Goal: Transaction & Acquisition: Purchase product/service

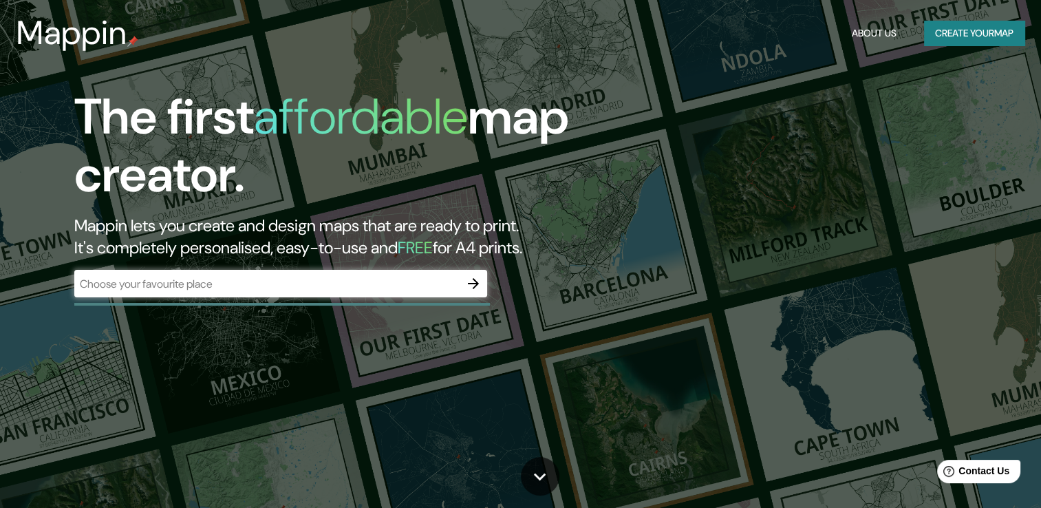
click at [234, 294] on div "​" at bounding box center [280, 284] width 413 height 28
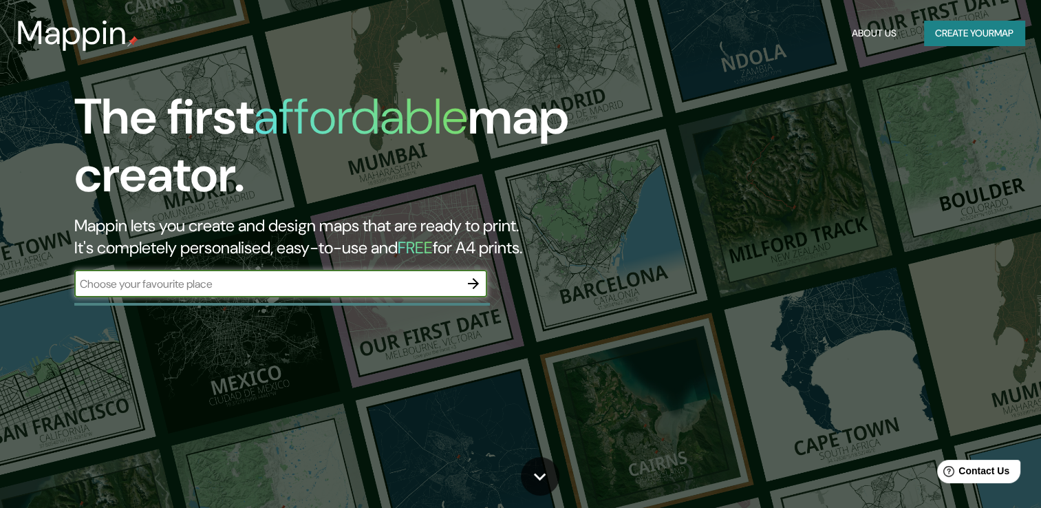
click at [460, 284] on button "button" at bounding box center [474, 284] width 28 height 28
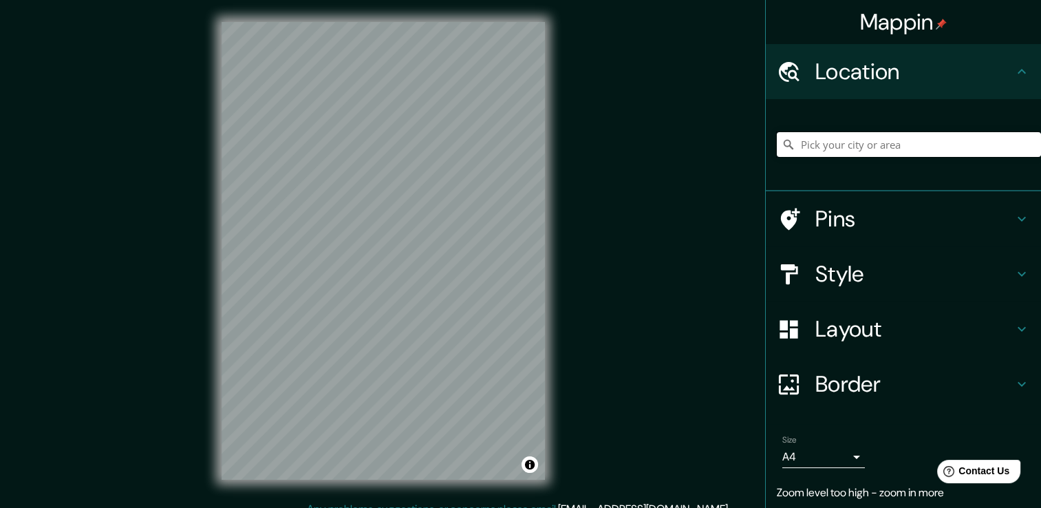
click at [817, 149] on input "Pick your city or area" at bounding box center [909, 144] width 264 height 25
type input "Provincia de Lima, Perú"
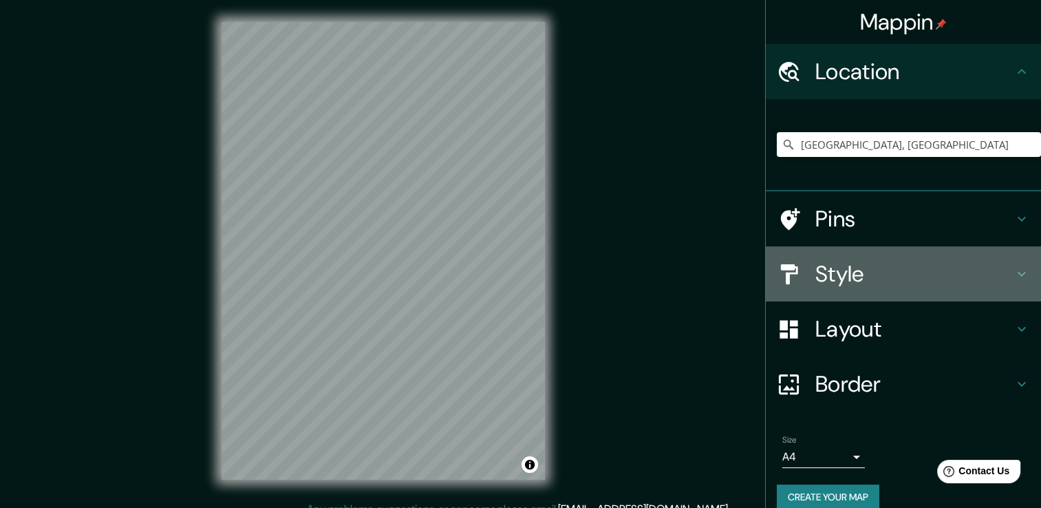
click at [834, 266] on h4 "Style" at bounding box center [915, 274] width 198 height 28
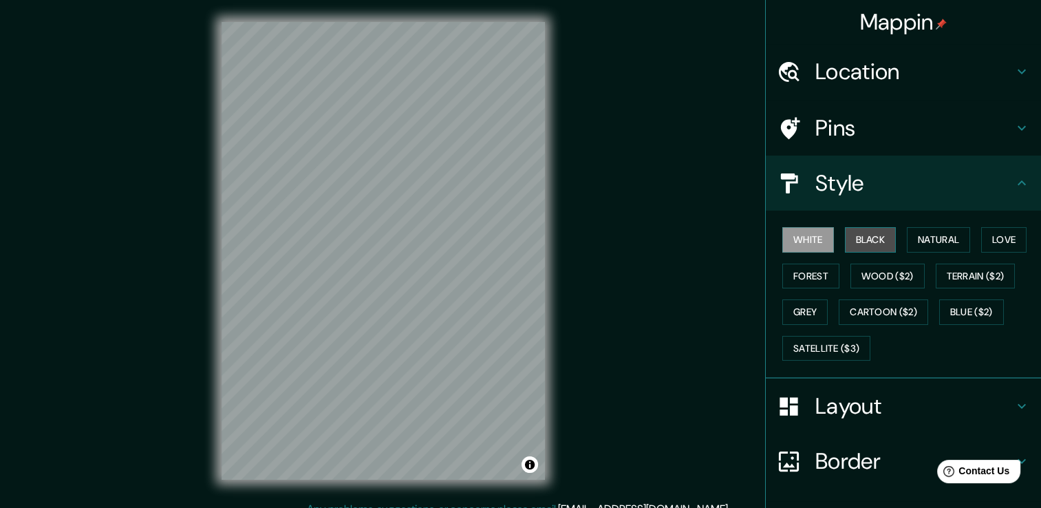
click at [858, 240] on button "Black" at bounding box center [871, 239] width 52 height 25
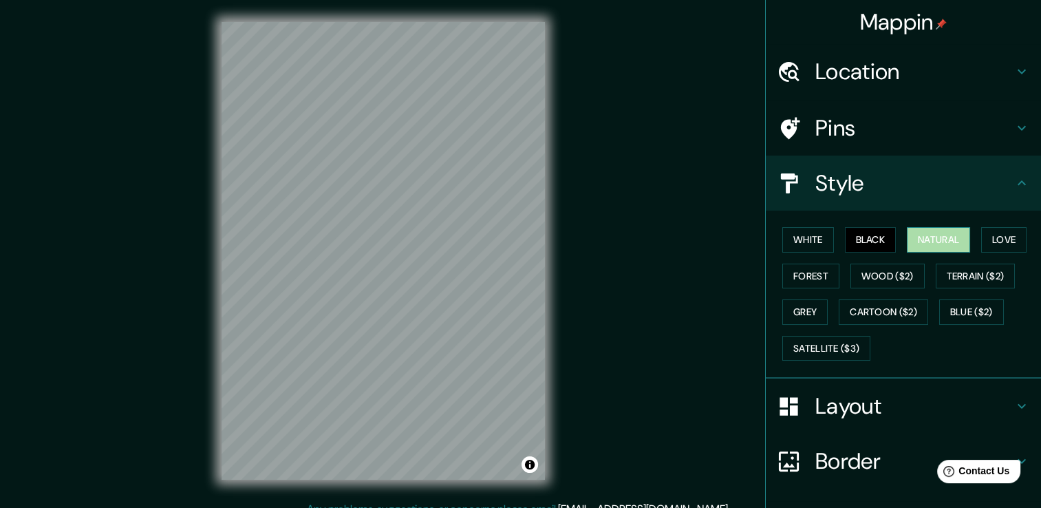
click at [910, 241] on button "Natural" at bounding box center [938, 239] width 63 height 25
click at [988, 241] on button "Love" at bounding box center [1003, 239] width 45 height 25
click at [855, 227] on button "Black" at bounding box center [871, 239] width 52 height 25
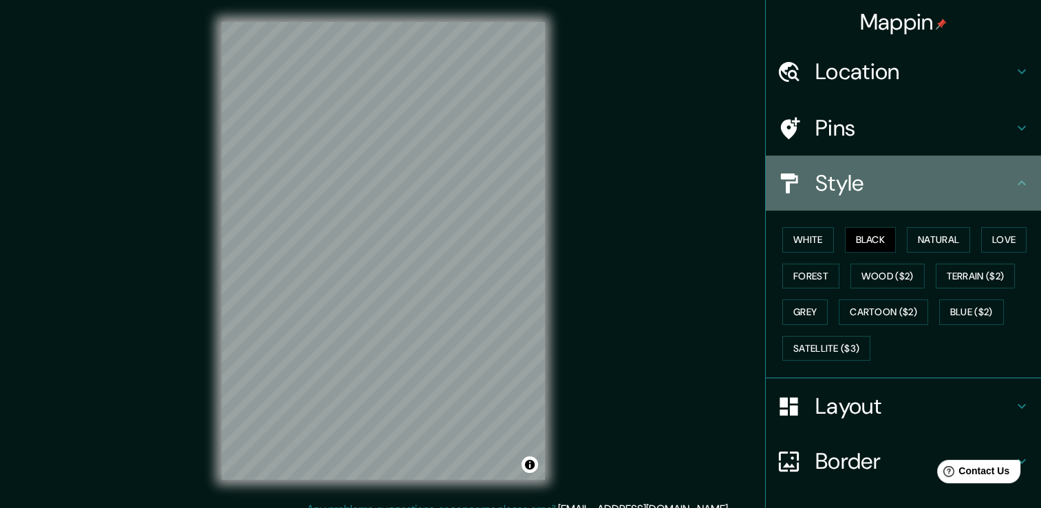
click at [966, 180] on h4 "Style" at bounding box center [915, 183] width 198 height 28
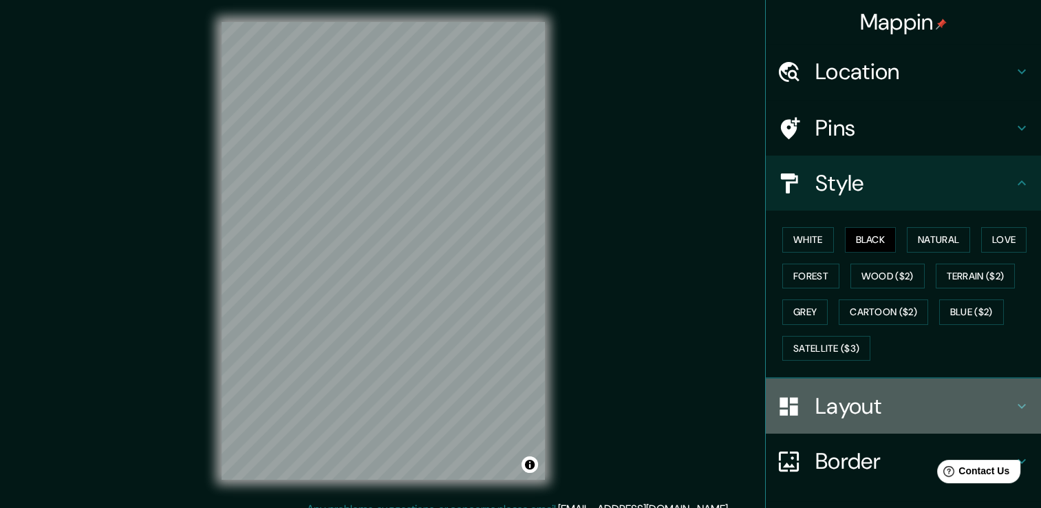
click at [858, 392] on h4 "Layout" at bounding box center [915, 406] width 198 height 28
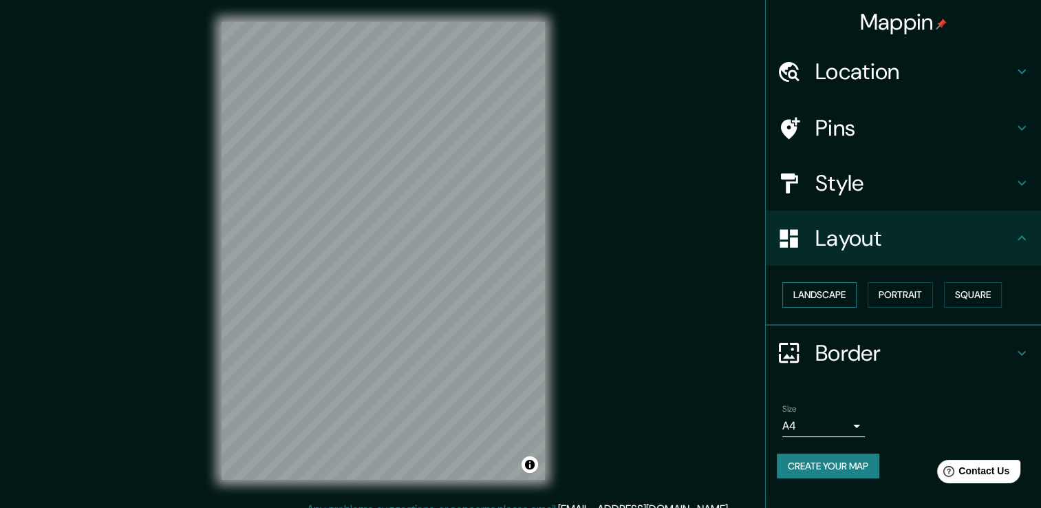
scroll to position [15, 0]
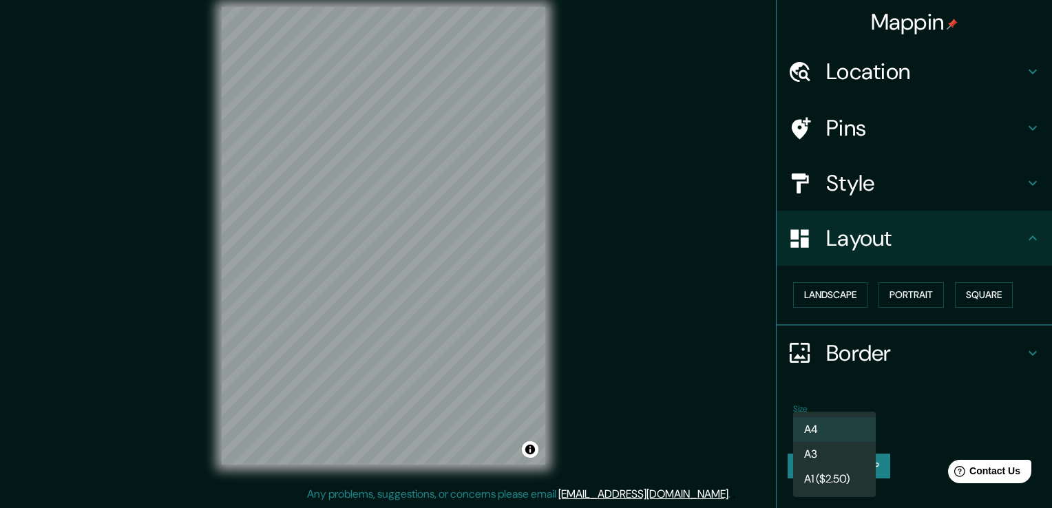
click at [856, 426] on body "Mappin Location Provincia de Lima, Perú Provincia de Lima Perú Lima Provincia d…" at bounding box center [526, 239] width 1052 height 508
click at [839, 458] on li "A3" at bounding box center [834, 454] width 83 height 25
type input "a4"
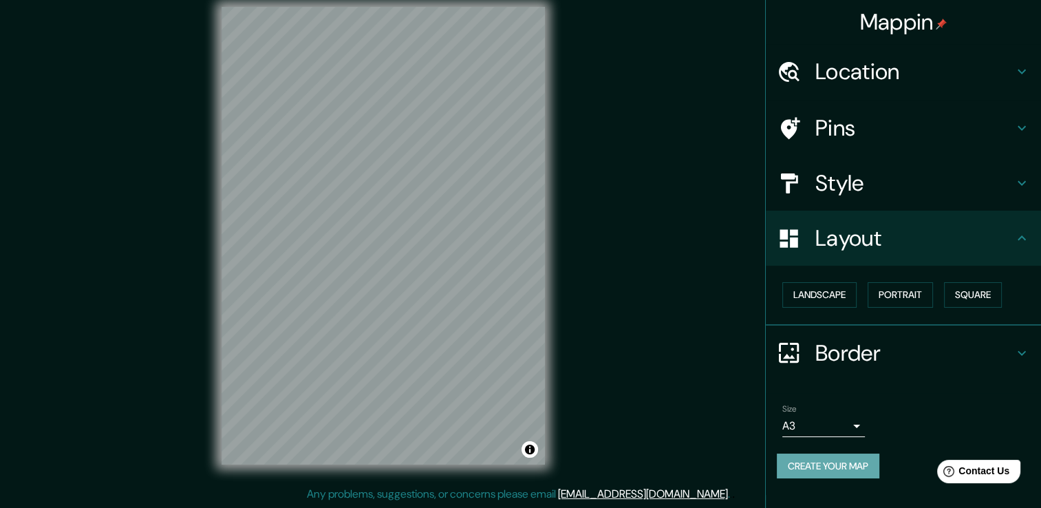
click at [841, 464] on button "Create your map" at bounding box center [828, 466] width 103 height 25
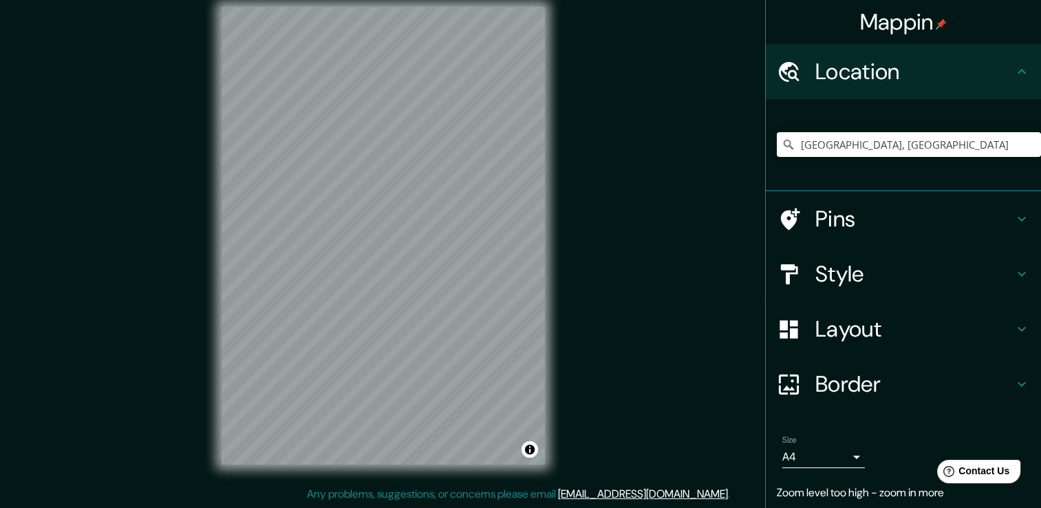
click at [852, 139] on input "Provincia de Lima, Perú" at bounding box center [909, 144] width 264 height 25
click at [915, 147] on input "Provincia de Lima, Perú" at bounding box center [909, 144] width 264 height 25
click at [869, 199] on div "Pins" at bounding box center [903, 218] width 275 height 55
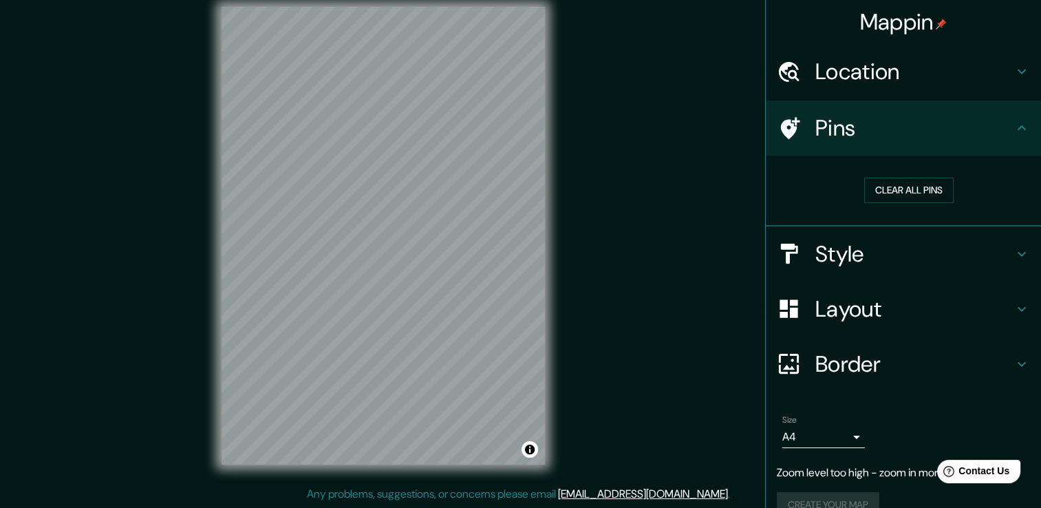
click at [880, 250] on h4 "Style" at bounding box center [915, 254] width 198 height 28
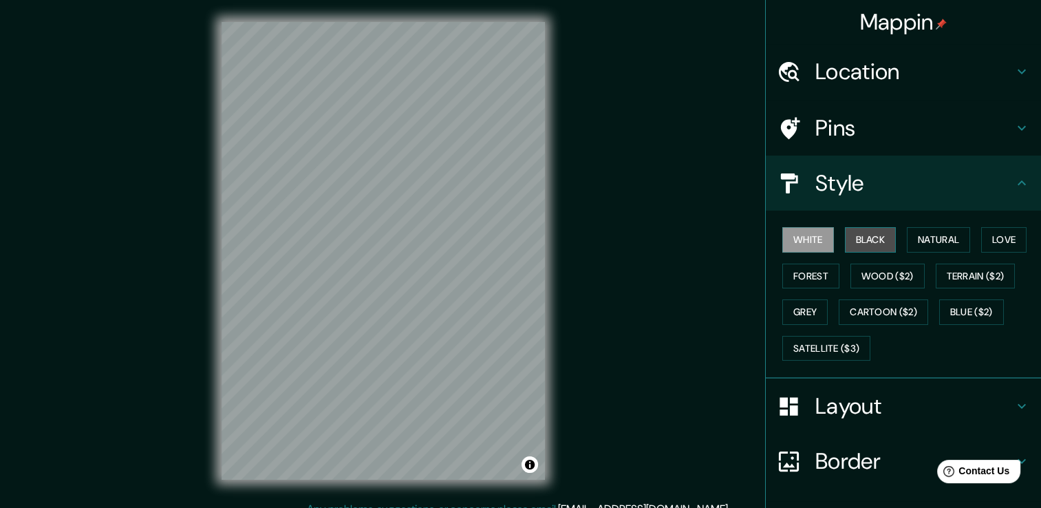
click at [868, 238] on button "Black" at bounding box center [871, 239] width 52 height 25
click at [816, 238] on button "White" at bounding box center [808, 239] width 52 height 25
click at [851, 63] on h4 "Location" at bounding box center [915, 72] width 198 height 28
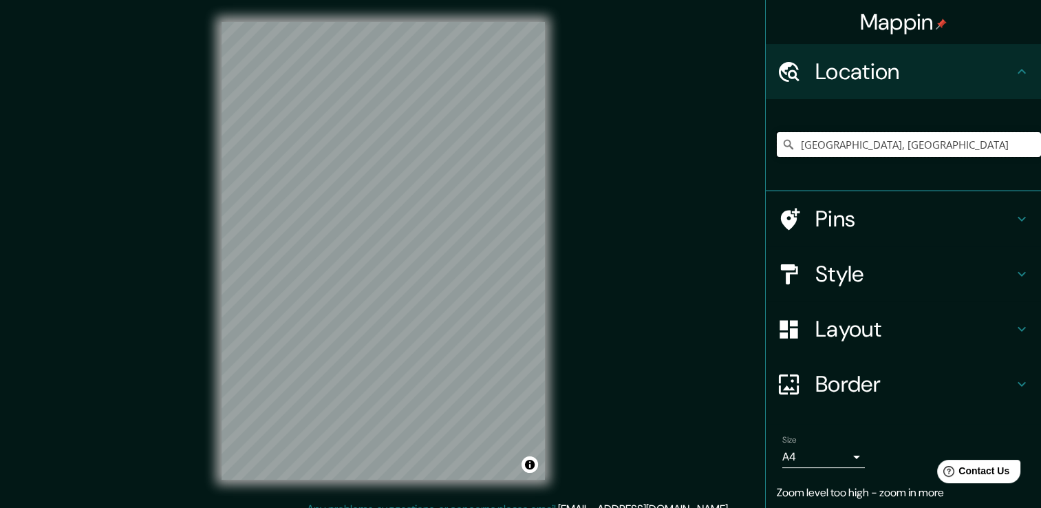
drag, startPoint x: 911, startPoint y: 146, endPoint x: 743, endPoint y: 146, distance: 167.9
click at [743, 146] on div "Mappin Location Provincia de Lima, Perú Pins Style Layout Border Choose a borde…" at bounding box center [520, 261] width 1041 height 523
type input "Lima, Provincia de Lima, Perú"
click at [529, 456] on button "Toggle attribution" at bounding box center [530, 464] width 17 height 17
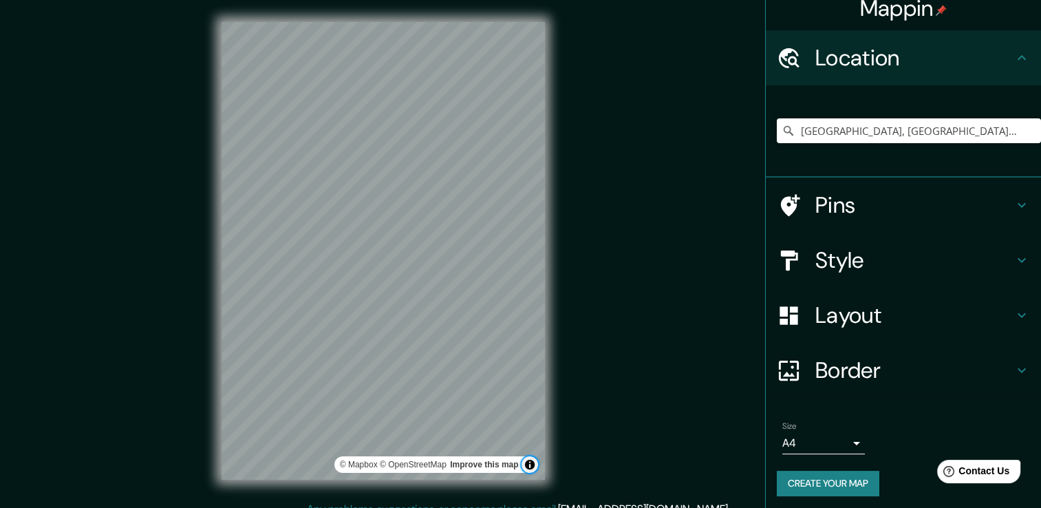
scroll to position [17, 0]
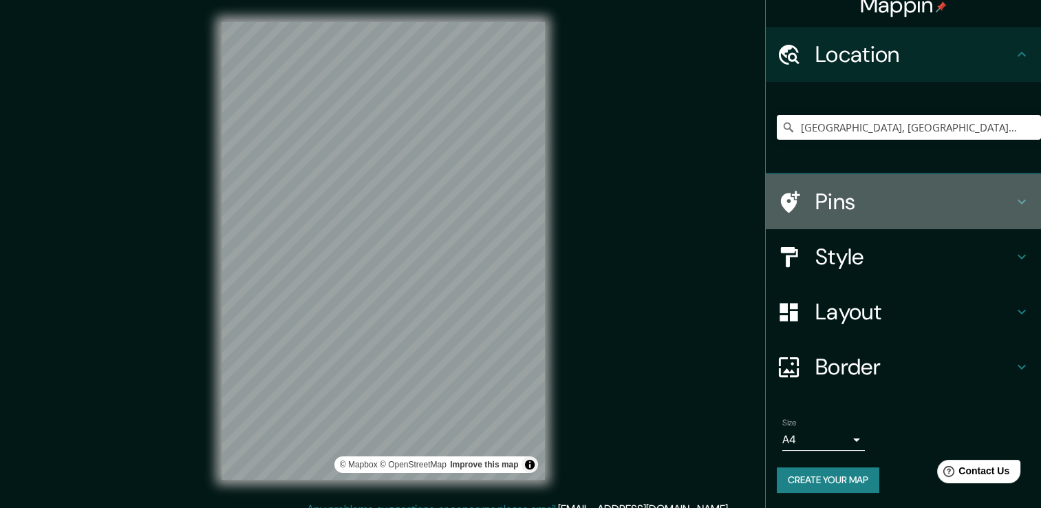
click at [883, 197] on h4 "Pins" at bounding box center [915, 202] width 198 height 28
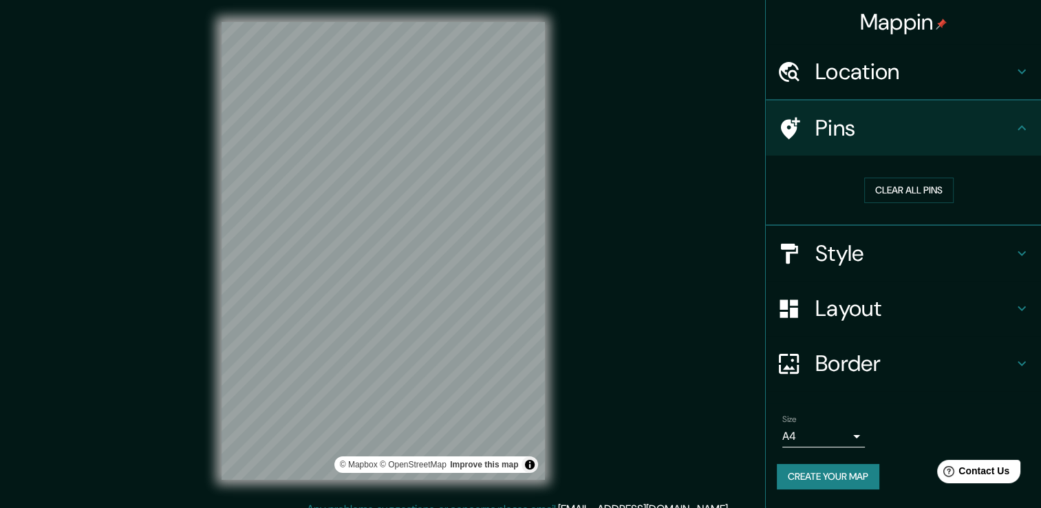
scroll to position [0, 0]
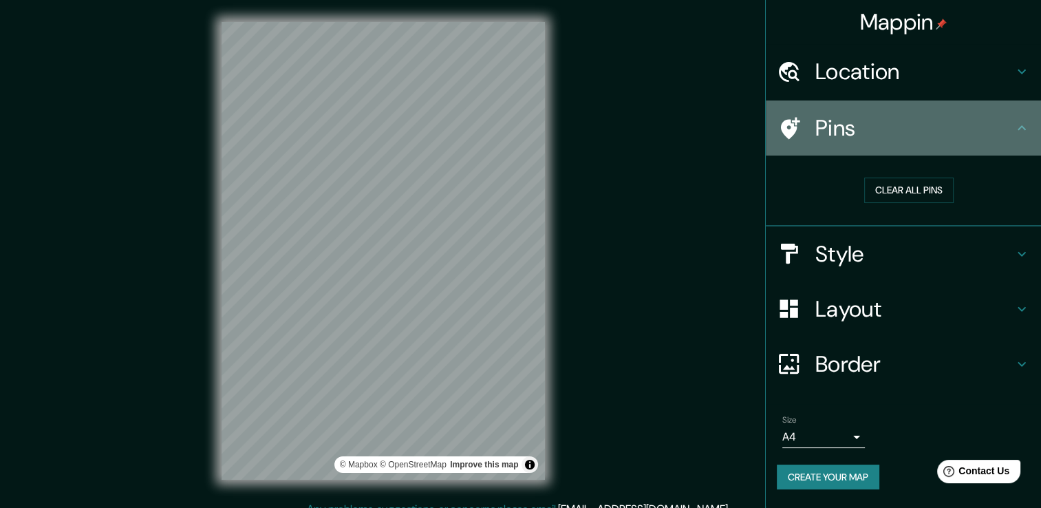
click at [906, 138] on h4 "Pins" at bounding box center [915, 128] width 198 height 28
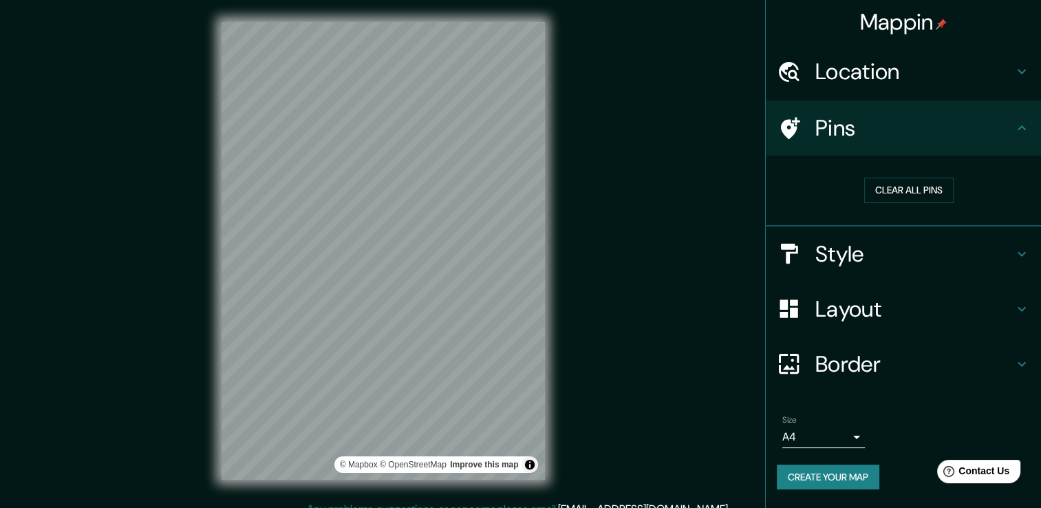
click at [879, 266] on h4 "Style" at bounding box center [915, 254] width 198 height 28
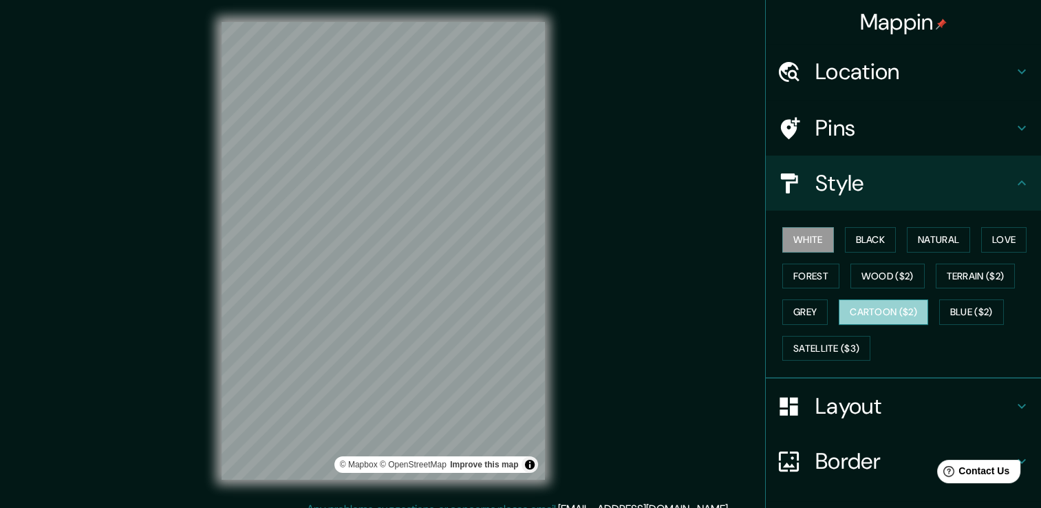
click at [868, 310] on button "Cartoon ($2)" at bounding box center [883, 311] width 89 height 25
click at [857, 235] on button "Black" at bounding box center [871, 239] width 52 height 25
click at [789, 236] on button "White" at bounding box center [808, 239] width 52 height 25
click at [857, 239] on button "Black" at bounding box center [871, 239] width 52 height 25
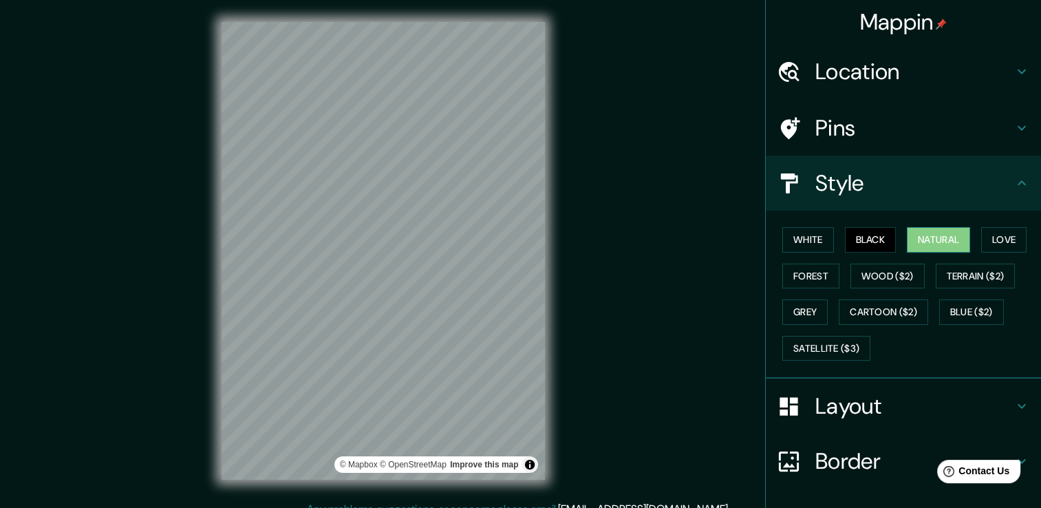
click at [921, 235] on button "Natural" at bounding box center [938, 239] width 63 height 25
click at [981, 235] on button "Love" at bounding box center [1003, 239] width 45 height 25
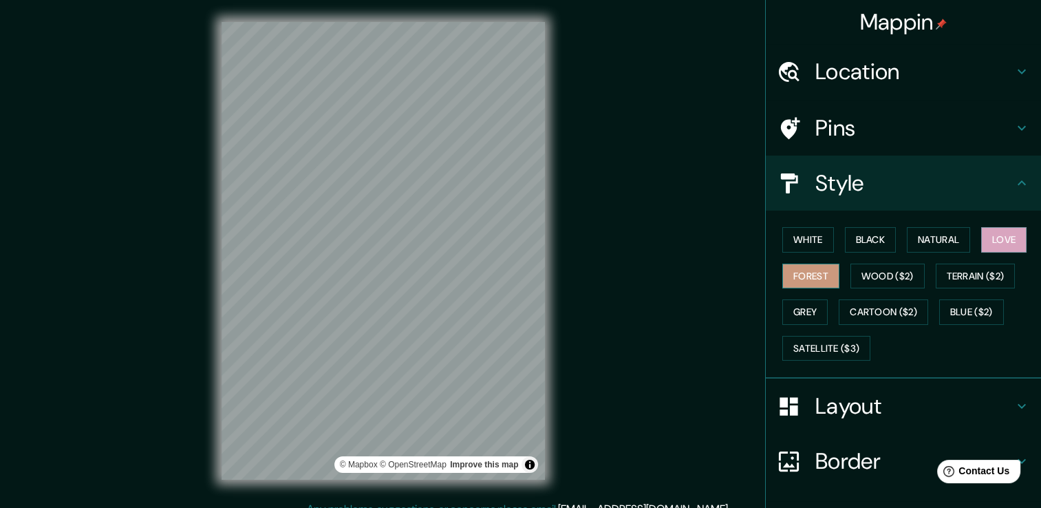
click at [818, 274] on button "Forest" at bounding box center [810, 276] width 57 height 25
click at [875, 274] on button "Wood ($2)" at bounding box center [888, 276] width 74 height 25
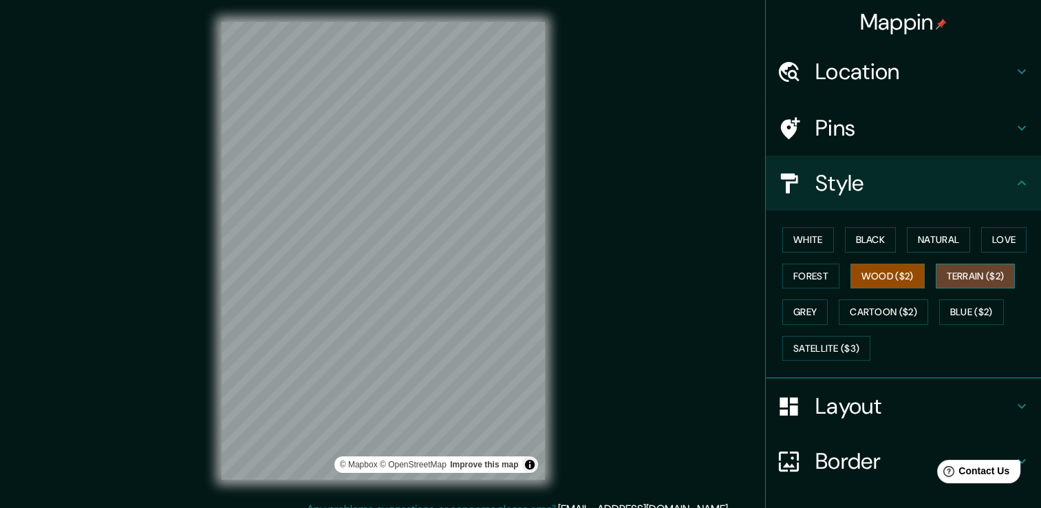
click at [948, 273] on button "Terrain ($2)" at bounding box center [976, 276] width 80 height 25
click at [789, 301] on button "Grey" at bounding box center [804, 311] width 45 height 25
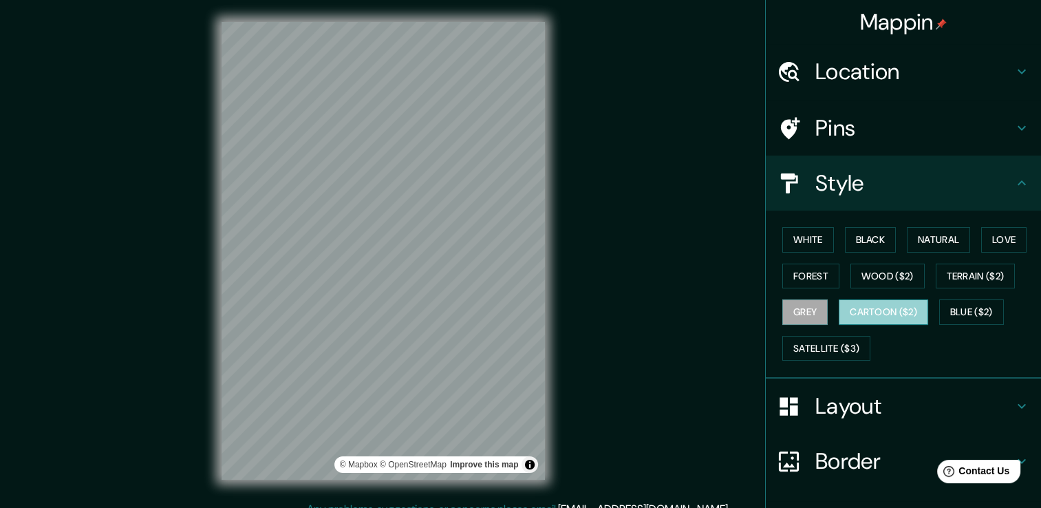
click at [899, 312] on button "Cartoon ($2)" at bounding box center [883, 311] width 89 height 25
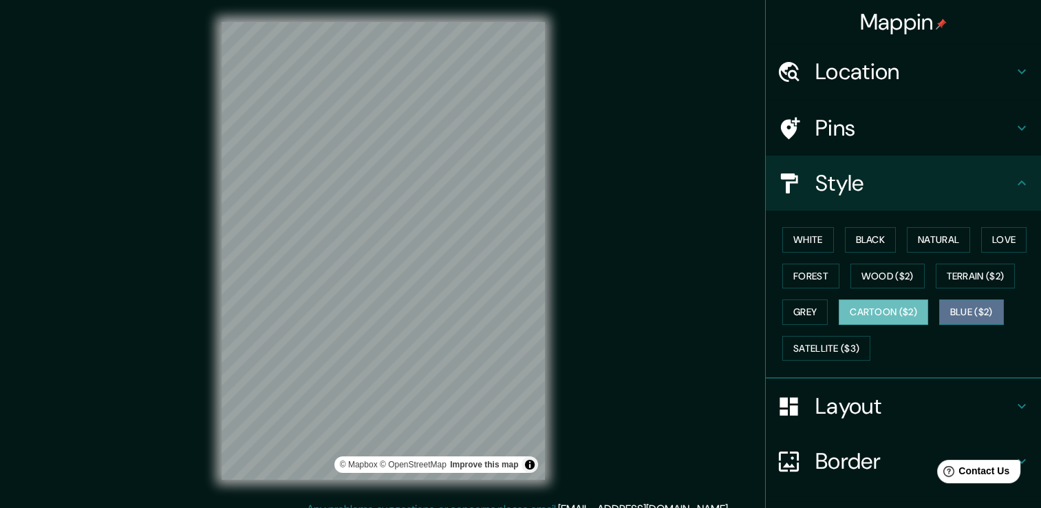
click at [963, 309] on button "Blue ($2)" at bounding box center [971, 311] width 65 height 25
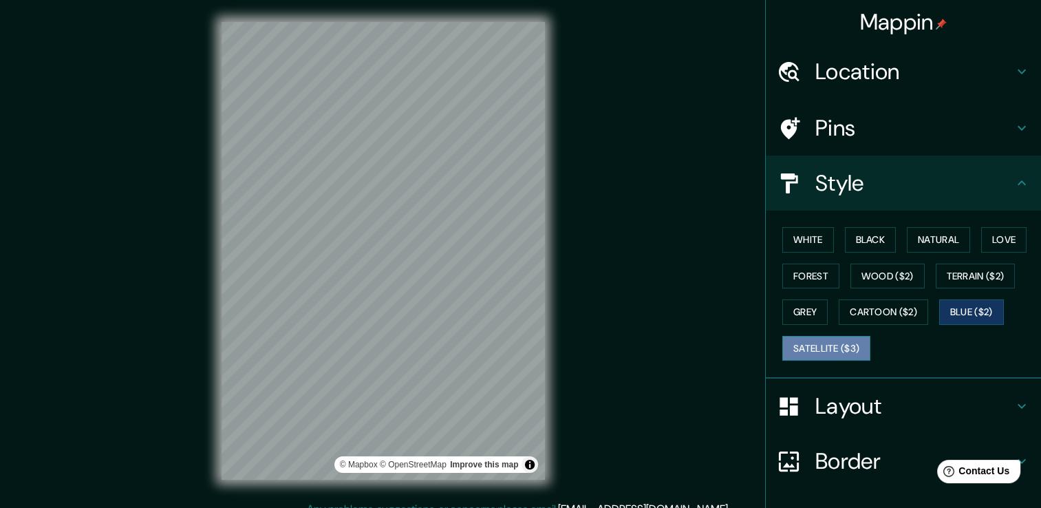
click at [837, 336] on button "Satellite ($3)" at bounding box center [826, 348] width 88 height 25
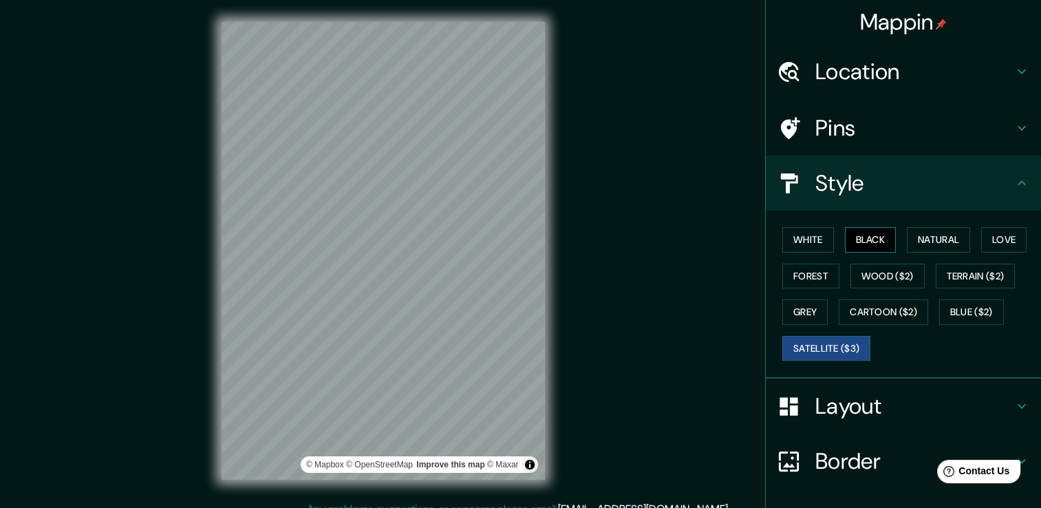
click at [869, 244] on button "Black" at bounding box center [871, 239] width 52 height 25
click at [820, 277] on button "Forest" at bounding box center [810, 276] width 57 height 25
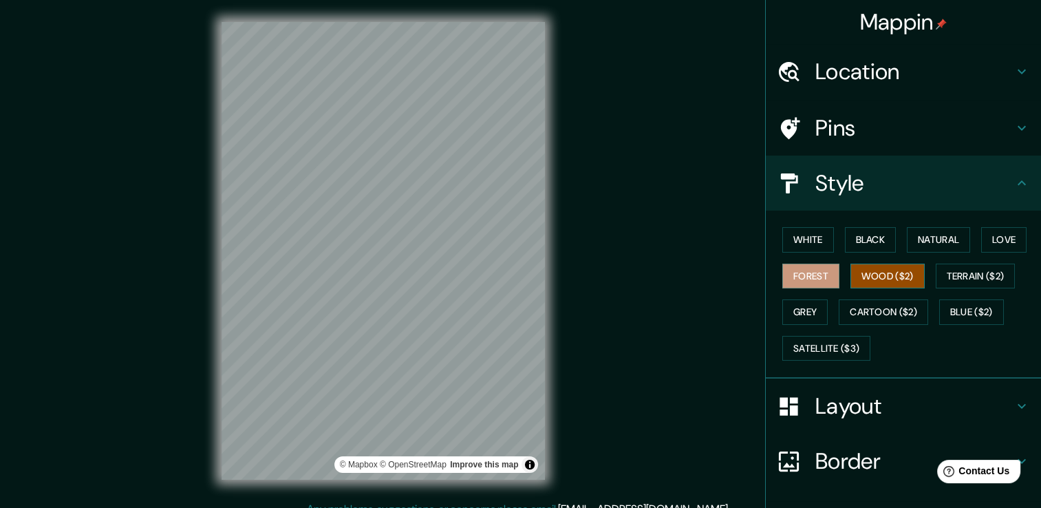
click at [858, 277] on button "Wood ($2)" at bounding box center [888, 276] width 74 height 25
click at [806, 310] on button "Grey" at bounding box center [804, 311] width 45 height 25
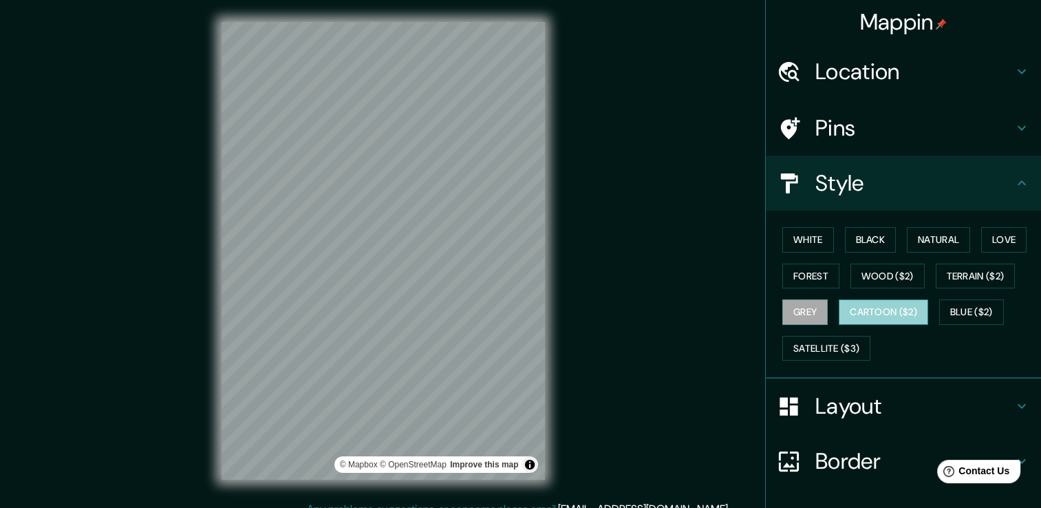
click at [866, 310] on button "Cartoon ($2)" at bounding box center [883, 311] width 89 height 25
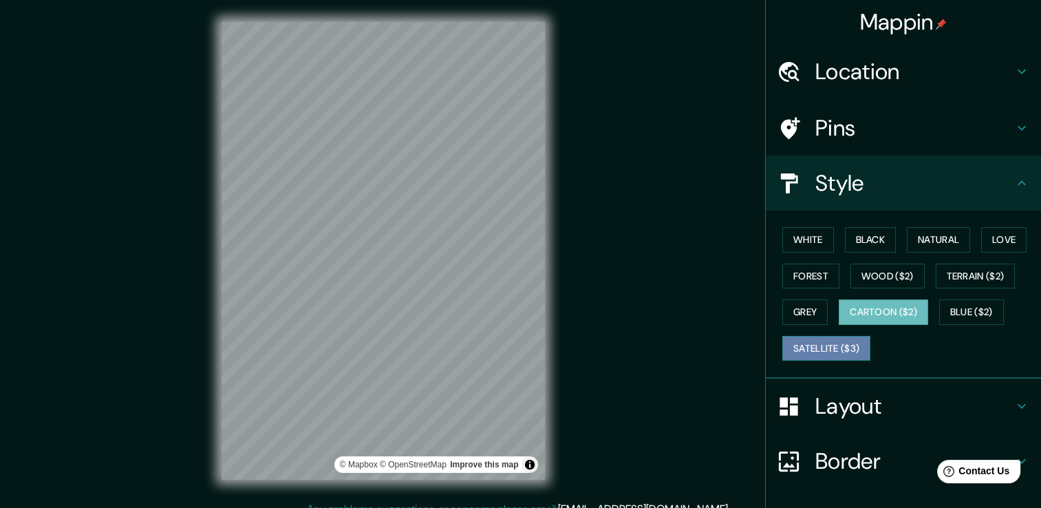
click at [849, 344] on button "Satellite ($3)" at bounding box center [826, 348] width 88 height 25
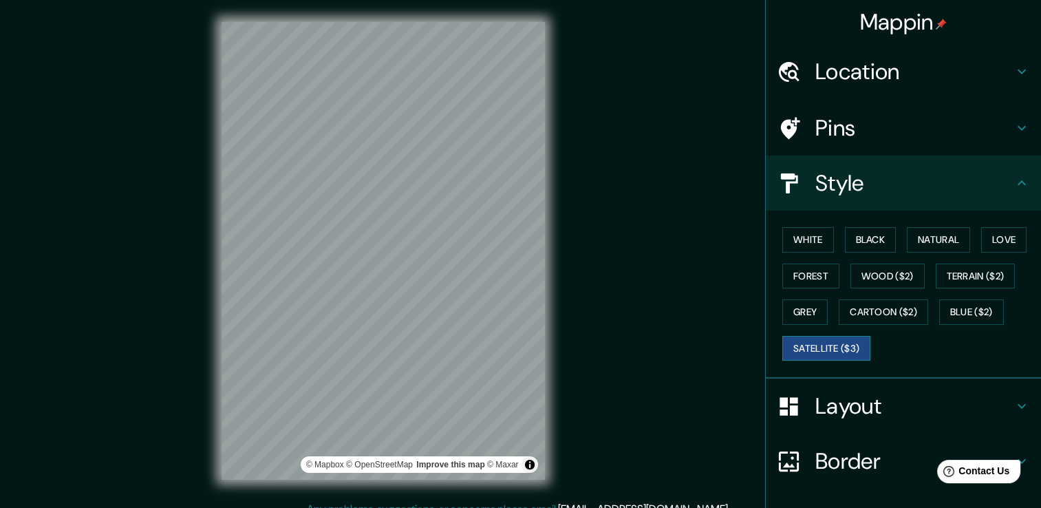
scroll to position [93, 0]
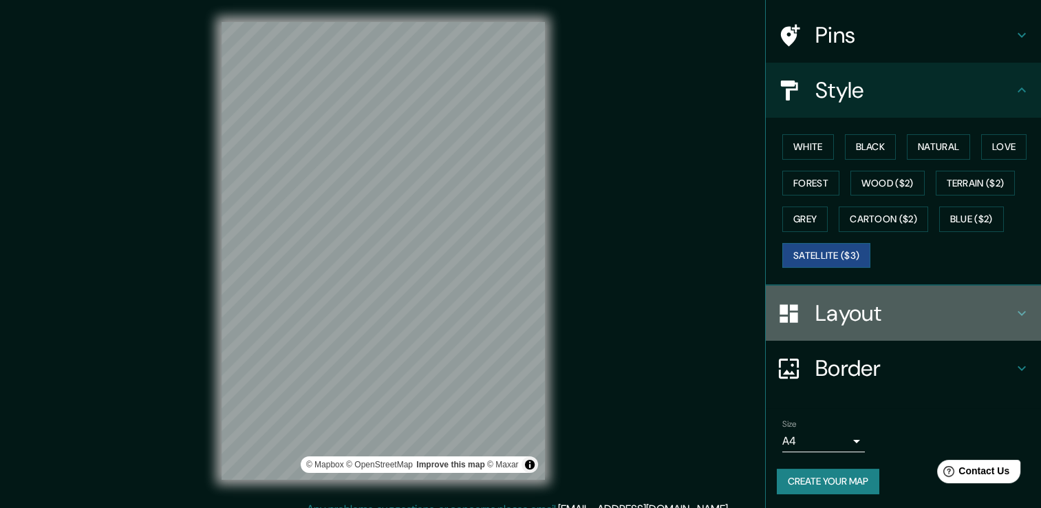
click at [860, 290] on div "Layout" at bounding box center [903, 313] width 275 height 55
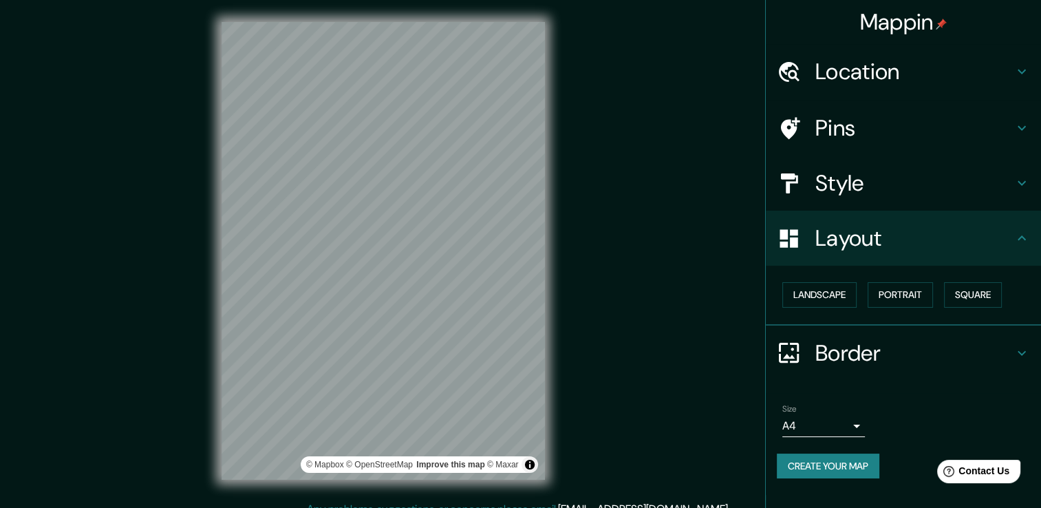
scroll to position [0, 0]
click at [843, 290] on button "Landscape" at bounding box center [819, 294] width 74 height 25
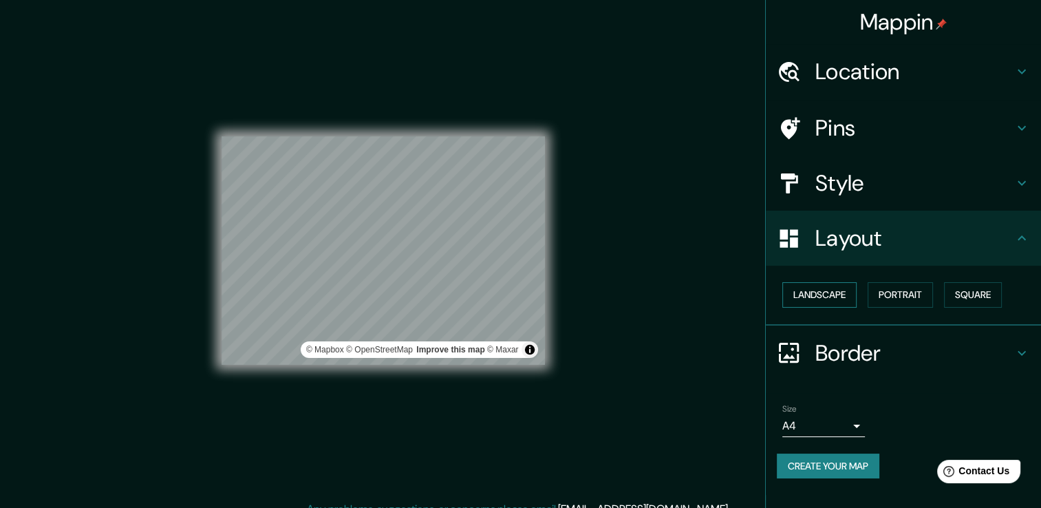
click at [843, 290] on button "Landscape" at bounding box center [819, 294] width 74 height 25
click at [892, 291] on button "Portrait" at bounding box center [900, 294] width 65 height 25
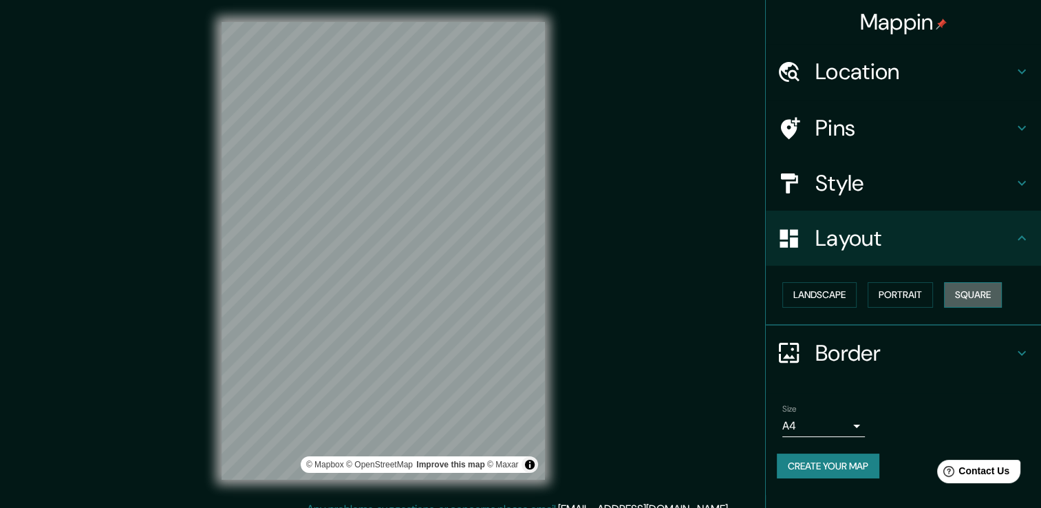
click at [988, 293] on button "Square" at bounding box center [973, 294] width 58 height 25
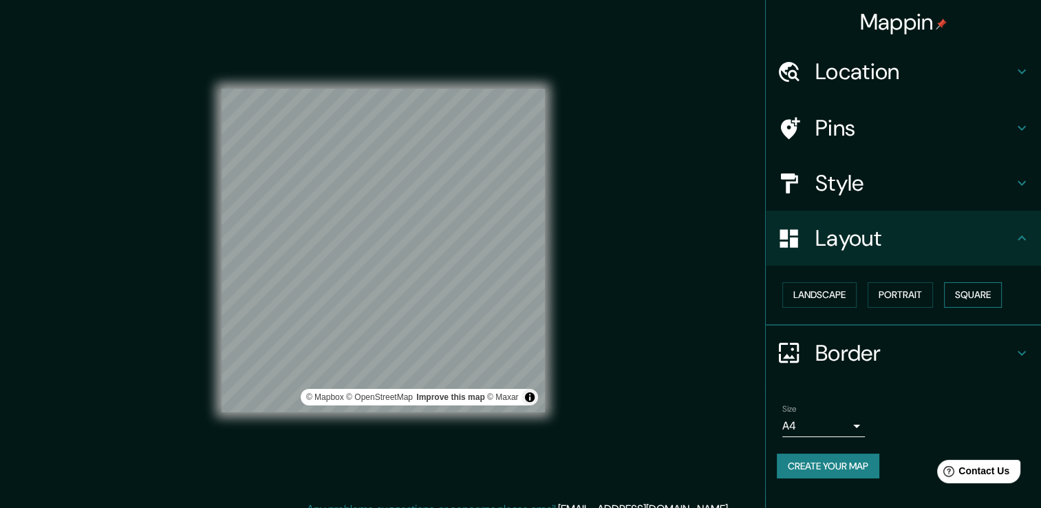
click at [953, 293] on button "Square" at bounding box center [973, 294] width 58 height 25
click at [909, 293] on button "Portrait" at bounding box center [900, 294] width 65 height 25
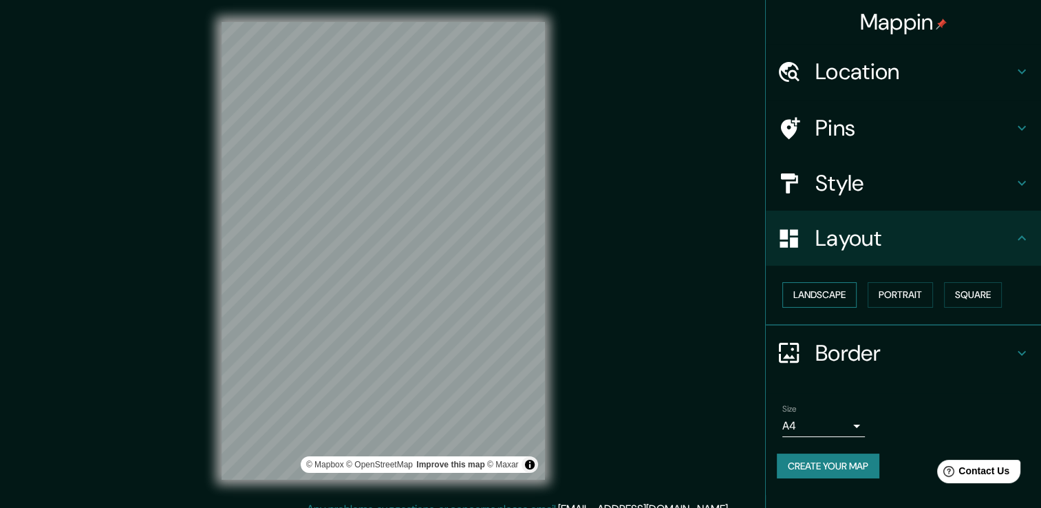
click at [833, 296] on button "Landscape" at bounding box center [819, 294] width 74 height 25
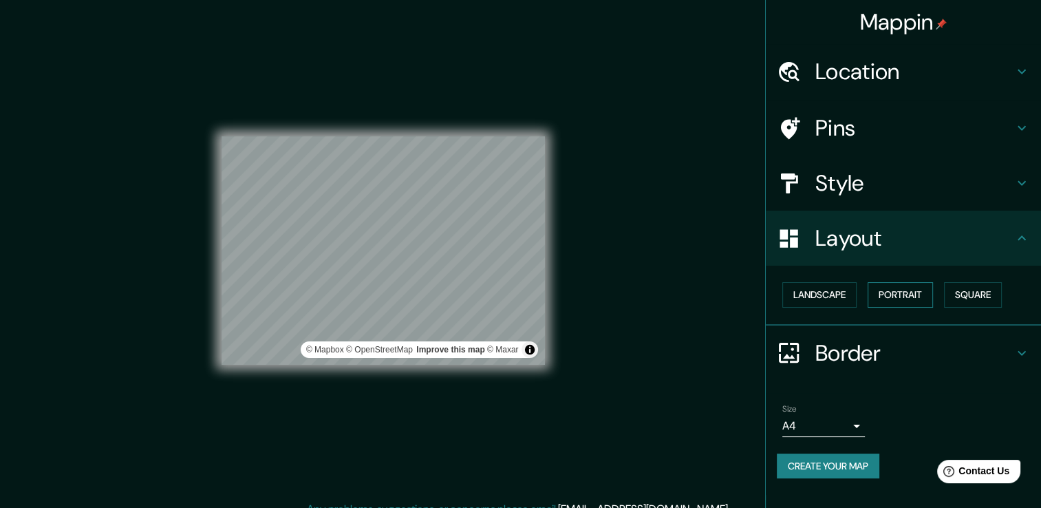
click at [886, 295] on button "Portrait" at bounding box center [900, 294] width 65 height 25
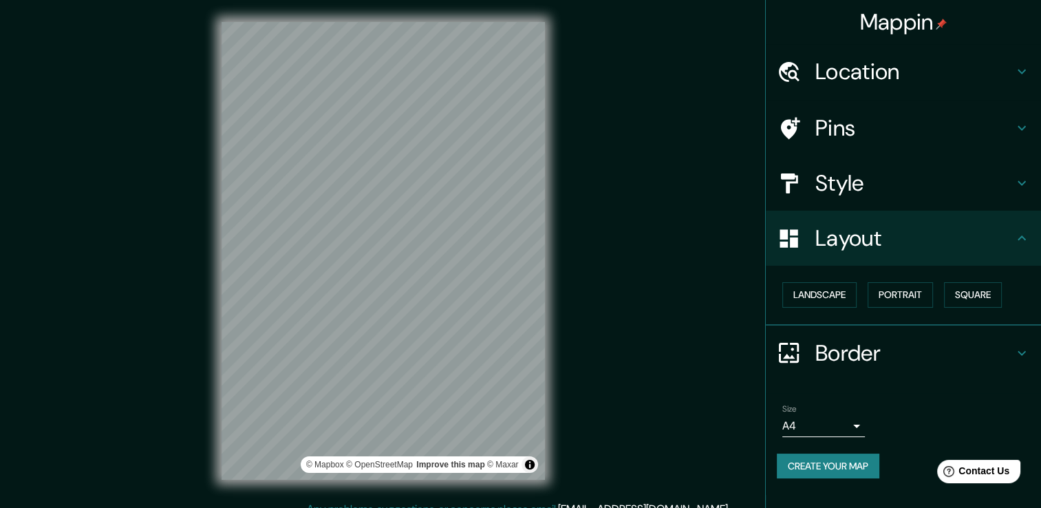
click at [817, 185] on h4 "Style" at bounding box center [915, 183] width 198 height 28
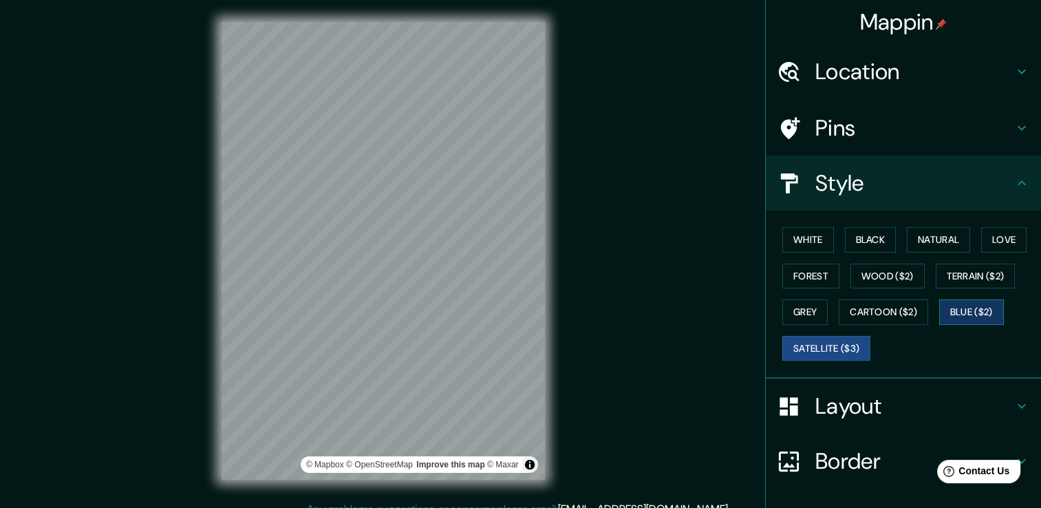
click at [963, 302] on button "Blue ($2)" at bounding box center [971, 311] width 65 height 25
click at [834, 337] on button "Satellite ($3)" at bounding box center [826, 348] width 88 height 25
click at [961, 304] on button "Blue ($2)" at bounding box center [971, 311] width 65 height 25
click at [849, 128] on h4 "Pins" at bounding box center [915, 128] width 198 height 28
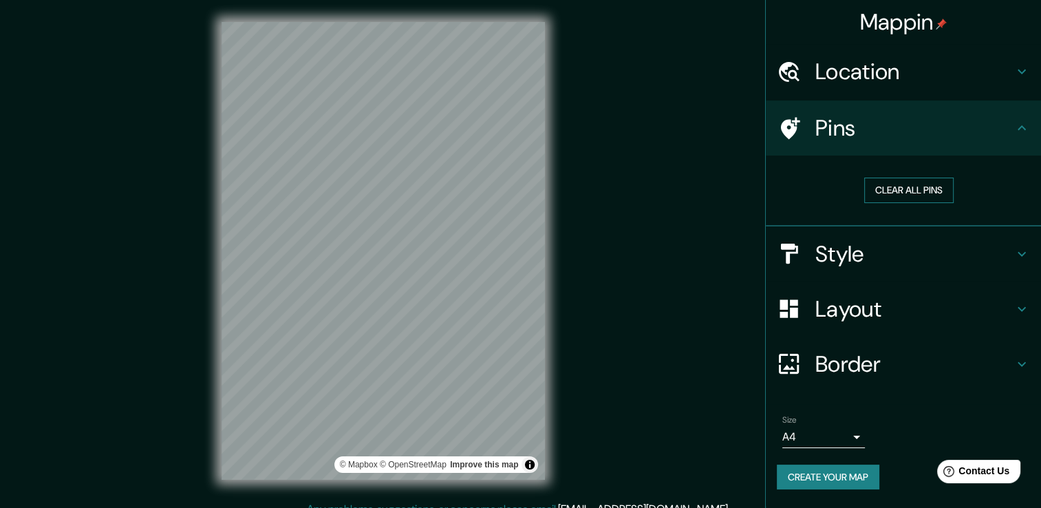
click at [934, 178] on button "Clear all pins" at bounding box center [908, 190] width 89 height 25
